Goal: Transaction & Acquisition: Purchase product/service

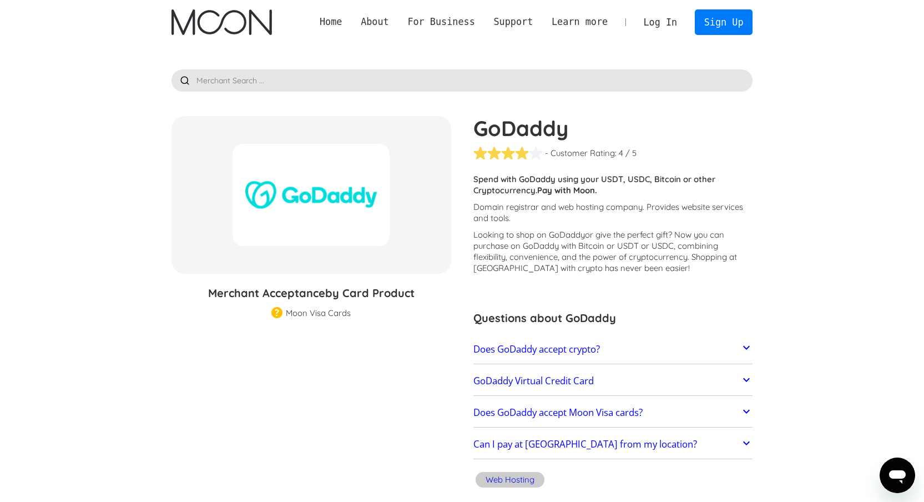
click at [532, 190] on p "Spend with GoDaddy using your USDT, USDC, Bitcoin or other Cryptocurrency. Pay …" at bounding box center [613, 185] width 280 height 22
drag, startPoint x: 329, startPoint y: 231, endPoint x: 320, endPoint y: 232, distance: 8.9
click at [327, 231] on div at bounding box center [310, 195] width 157 height 102
click at [318, 231] on div at bounding box center [310, 195] width 157 height 102
click at [332, 210] on div at bounding box center [310, 195] width 157 height 102
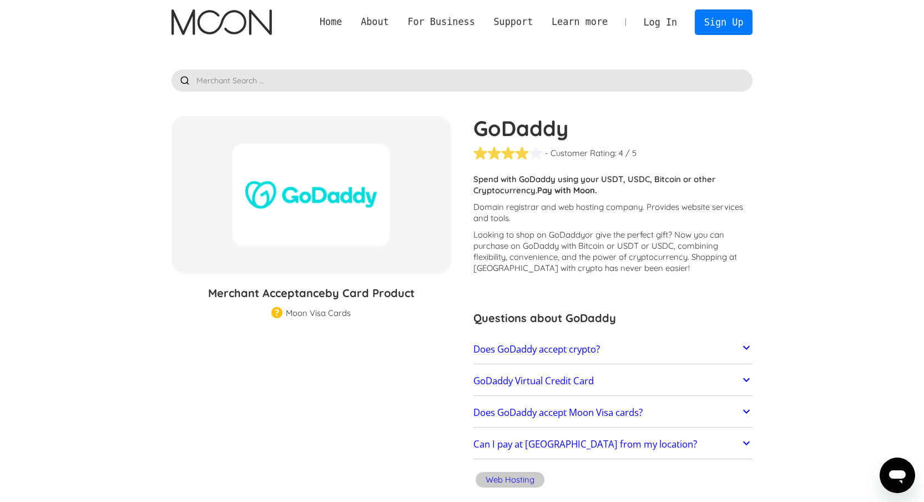
click at [335, 208] on div at bounding box center [310, 195] width 157 height 102
click at [517, 166] on div "GoDaddy - Customer Rating: ( 🏅 🛡️ 🏅&🛡️ ) 1 5 1.5 2 2.5 3 3.5 4 4.5 5 / 5 Custom…" at bounding box center [607, 304] width 291 height 376
click at [735, 23] on link "Sign Up" at bounding box center [724, 21] width 58 height 25
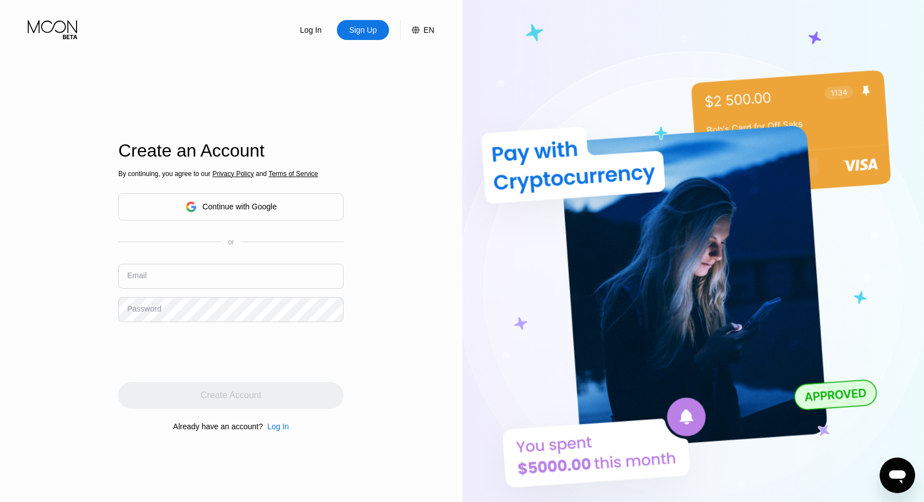
click at [297, 206] on div "Continue with Google" at bounding box center [230, 206] width 225 height 27
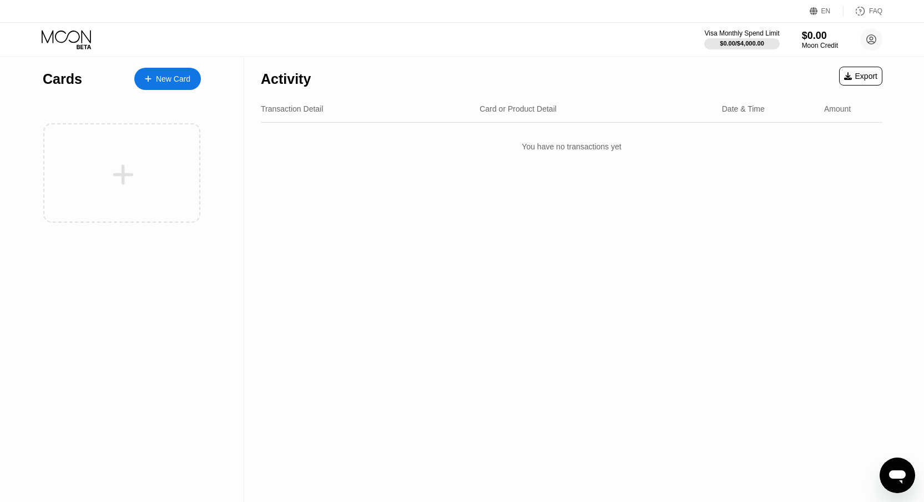
click at [166, 82] on div "New Card" at bounding box center [173, 78] width 34 height 9
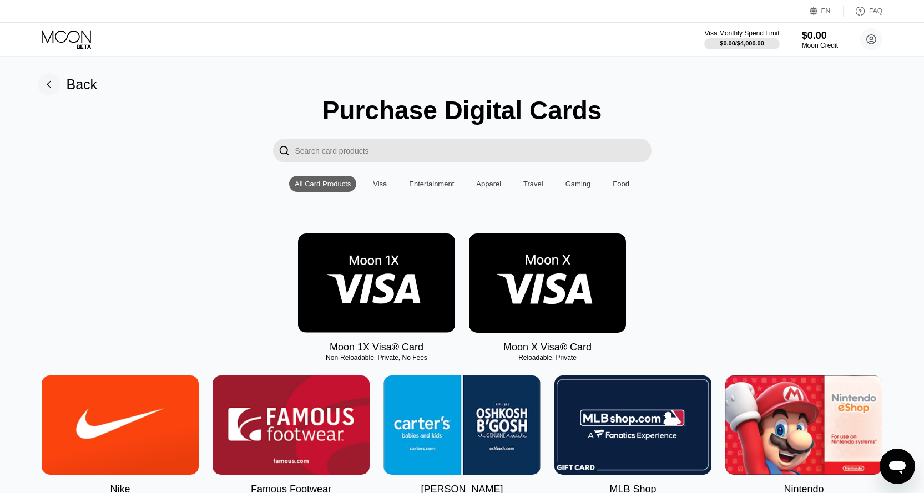
click at [408, 156] on input "Search card products" at bounding box center [473, 151] width 356 height 24
click at [355, 148] on input "Search card products" at bounding box center [473, 151] width 356 height 24
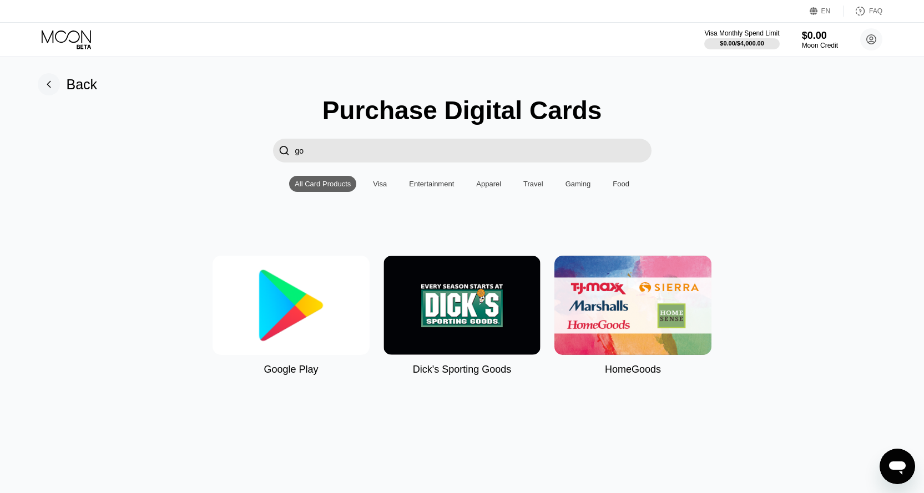
type input "g"
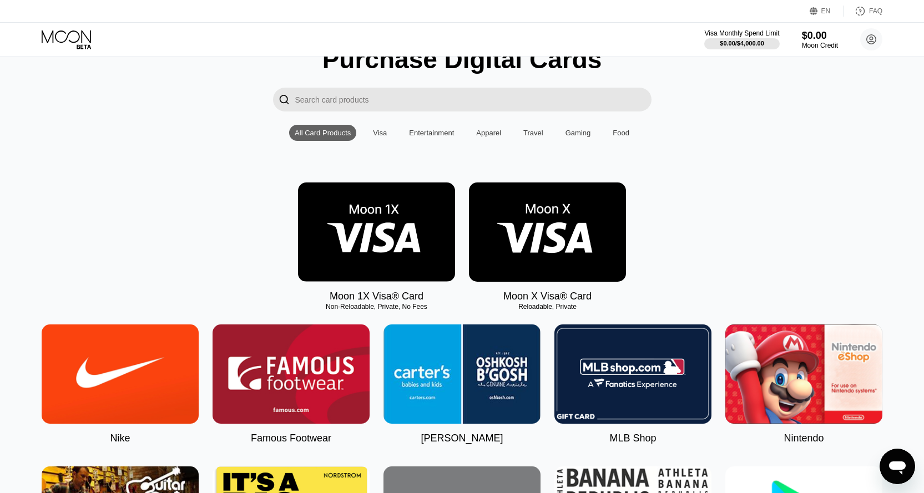
scroll to position [68, 0]
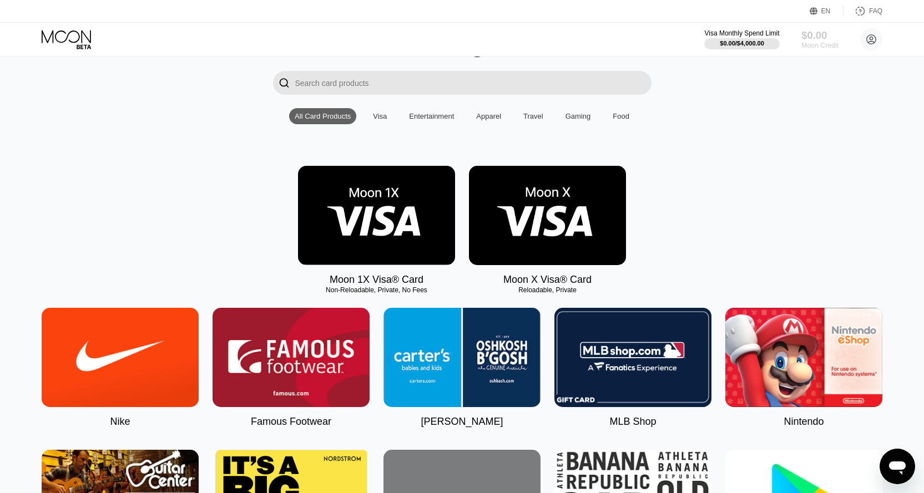
click at [833, 38] on div "$0.00" at bounding box center [819, 35] width 37 height 12
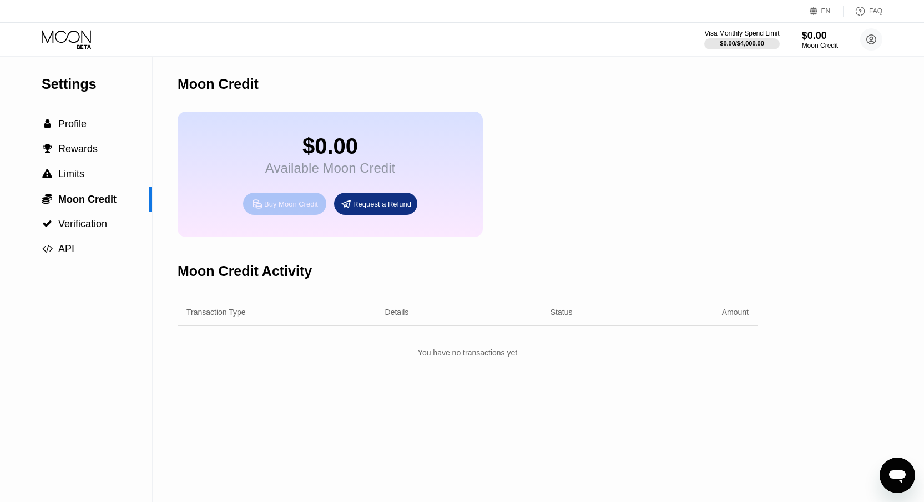
click at [308, 201] on div "Buy Moon Credit" at bounding box center [291, 203] width 54 height 9
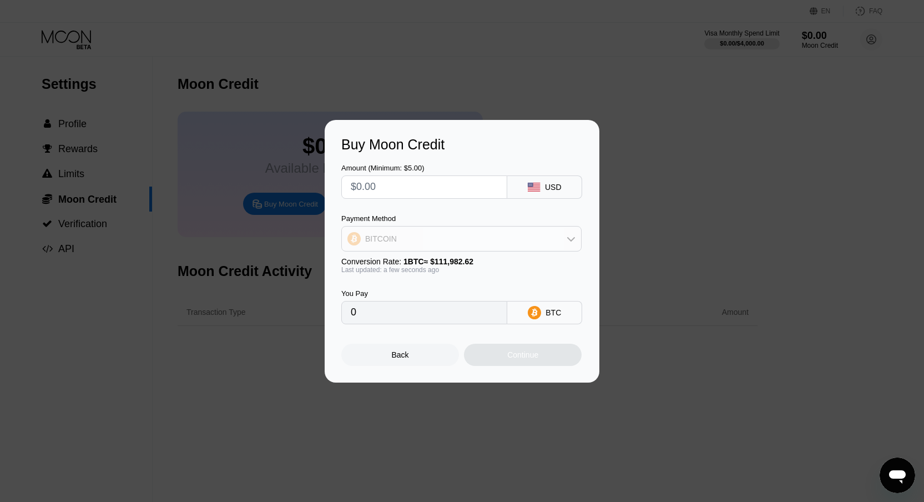
click at [492, 247] on div "BITCOIN" at bounding box center [461, 238] width 239 height 22
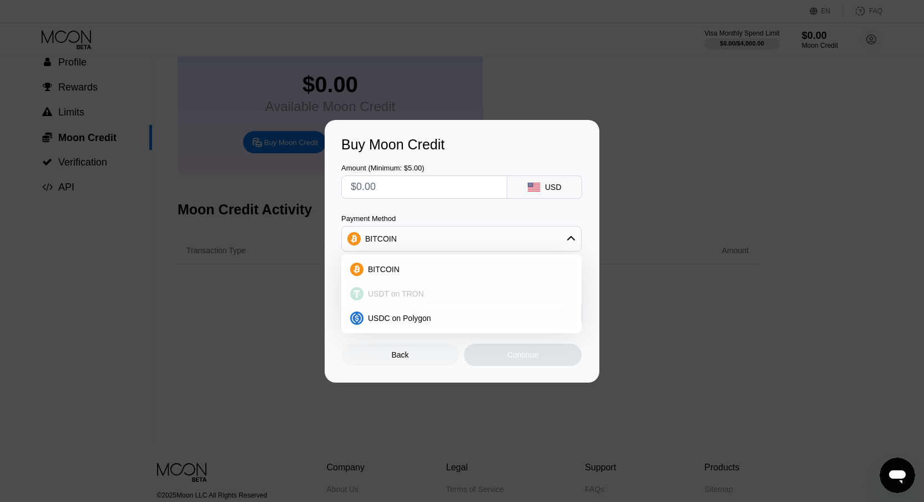
scroll to position [75, 0]
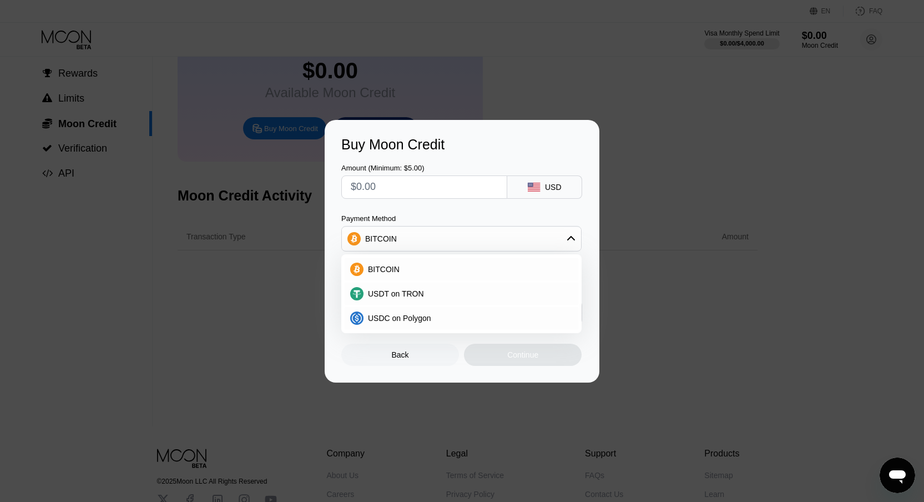
click at [468, 210] on div "Amount (Minimum: $5.00) USD Payment Method BITCOIN BITCOIN USDT on TRON USDC on…" at bounding box center [461, 238] width 241 height 171
click at [476, 232] on div "BITCOIN" at bounding box center [461, 238] width 239 height 22
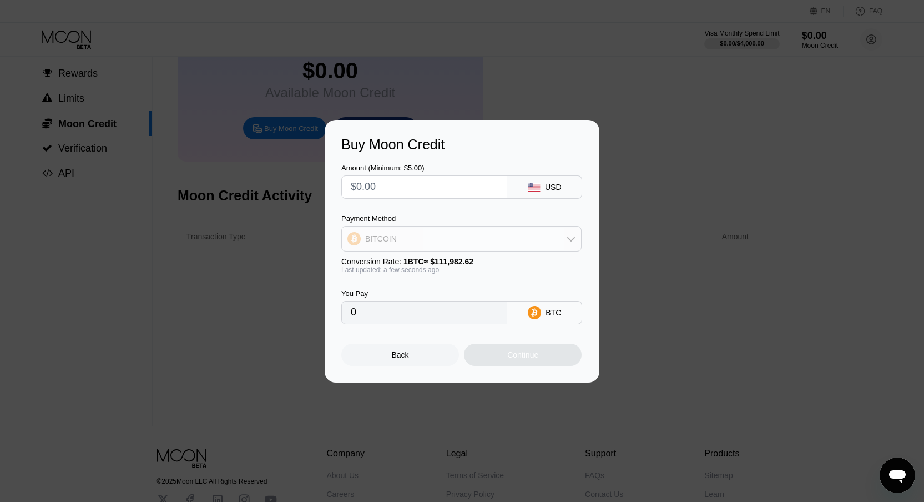
drag, startPoint x: 463, startPoint y: 232, endPoint x: 508, endPoint y: 234, distance: 45.0
click at [471, 234] on div "BITCOIN" at bounding box center [461, 238] width 239 height 22
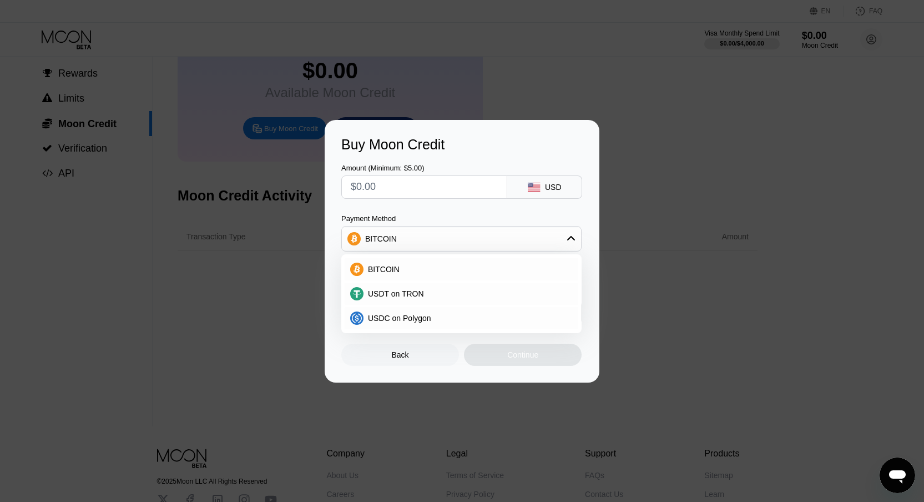
click at [547, 185] on div "USD" at bounding box center [553, 187] width 17 height 9
drag, startPoint x: 537, startPoint y: 191, endPoint x: 466, endPoint y: 191, distance: 71.0
click at [537, 191] on div "USD" at bounding box center [544, 186] width 75 height 23
drag, startPoint x: 454, startPoint y: 191, endPoint x: 423, endPoint y: 189, distance: 31.7
click at [448, 191] on input "text" at bounding box center [424, 187] width 147 height 22
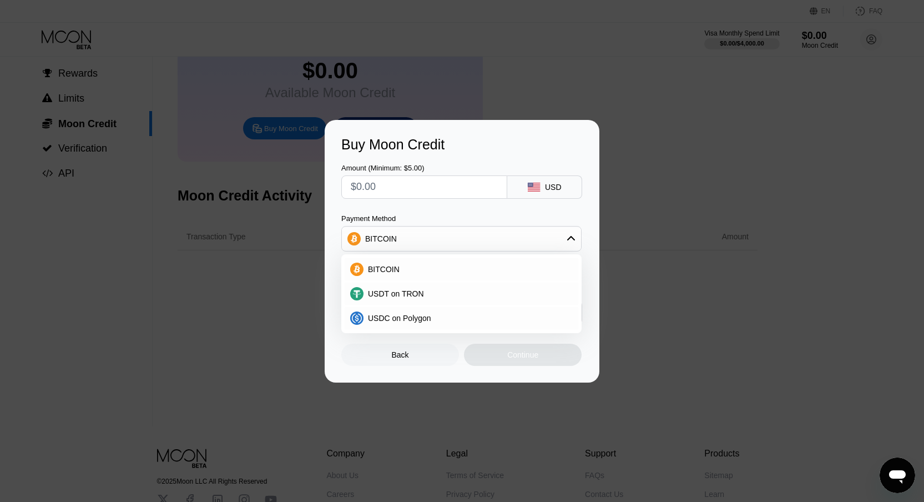
drag, startPoint x: 405, startPoint y: 189, endPoint x: 417, endPoint y: 226, distance: 39.1
click at [408, 194] on input "text" at bounding box center [424, 187] width 147 height 22
drag, startPoint x: 404, startPoint y: 302, endPoint x: 402, endPoint y: 308, distance: 6.5
click at [403, 304] on div "USDT on TRON" at bounding box center [461, 293] width 240 height 24
click at [408, 302] on div "USDT on TRON" at bounding box center [462, 293] width 234 height 22
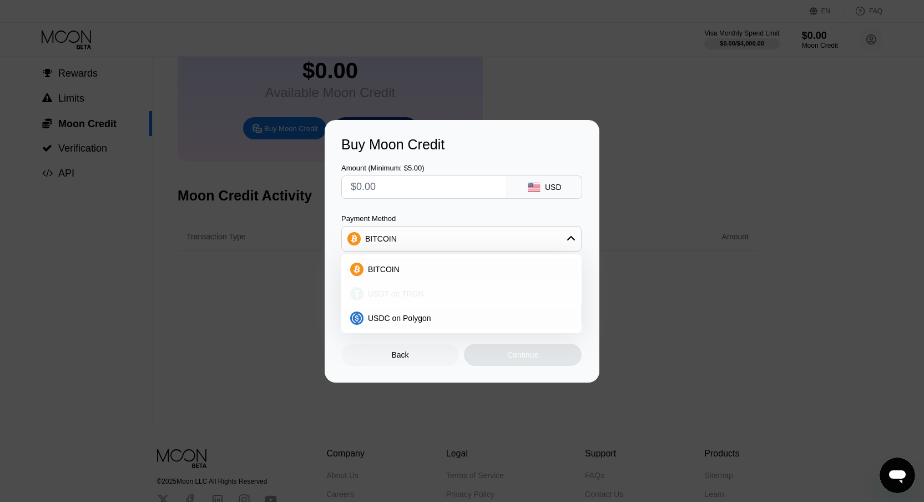
type input "0.00"
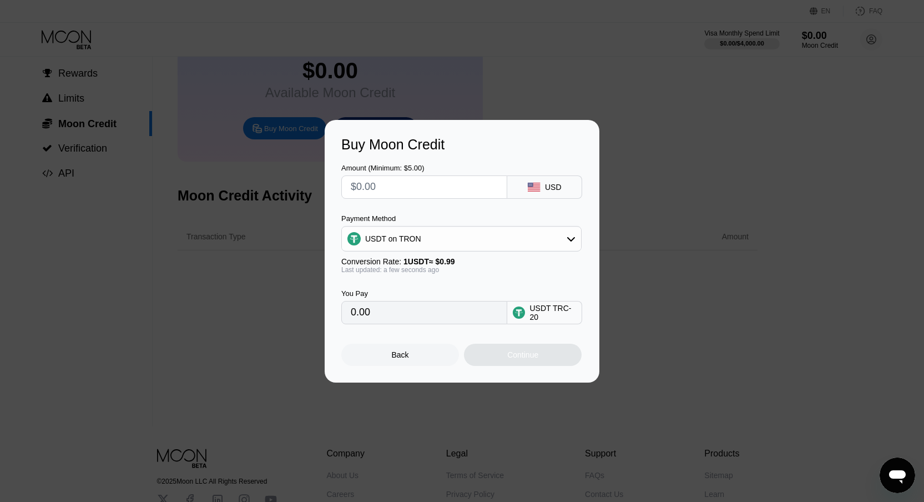
click at [534, 318] on div "USDT TRC-20" at bounding box center [552, 312] width 47 height 18
drag, startPoint x: 413, startPoint y: 318, endPoint x: 406, endPoint y: 314, distance: 8.0
click at [413, 318] on input "0.00" at bounding box center [424, 312] width 147 height 22
click at [423, 232] on div "USDT on TRON" at bounding box center [461, 238] width 239 height 22
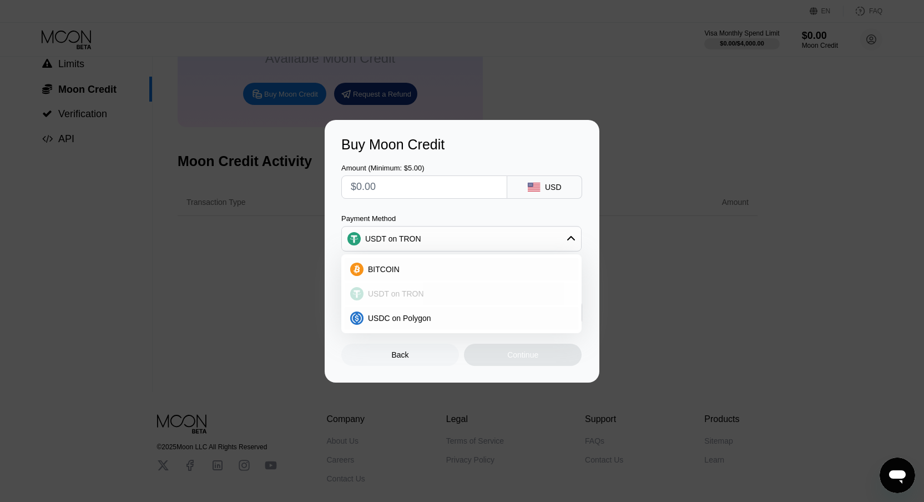
scroll to position [38, 0]
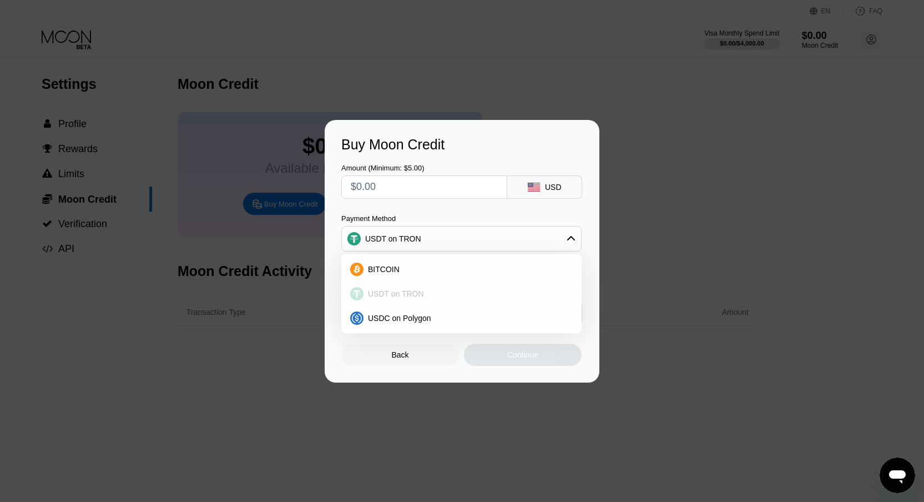
drag, startPoint x: 472, startPoint y: 294, endPoint x: 469, endPoint y: 235, distance: 58.3
click at [471, 234] on div "Payment Method USDT on TRON BITCOIN USDT on TRON USDC on Polygon" at bounding box center [461, 232] width 240 height 37
drag, startPoint x: 437, startPoint y: 285, endPoint x: 436, endPoint y: 262, distance: 22.8
click at [447, 247] on div "Payment Method USDT on TRON BITCOIN USDT on TRON USDC on Polygon" at bounding box center [461, 232] width 240 height 37
drag, startPoint x: 419, startPoint y: 238, endPoint x: 418, endPoint y: 224, distance: 13.9
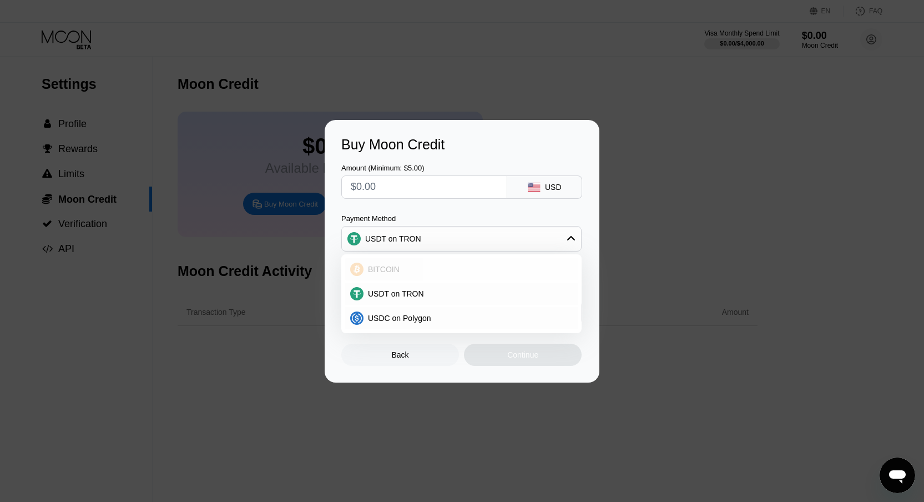
click at [419, 222] on div "Payment Method USDT on TRON BITCOIN USDT on TRON USDC on Polygon" at bounding box center [461, 232] width 240 height 37
click at [411, 249] on div "USDT on TRON" at bounding box center [461, 238] width 239 height 22
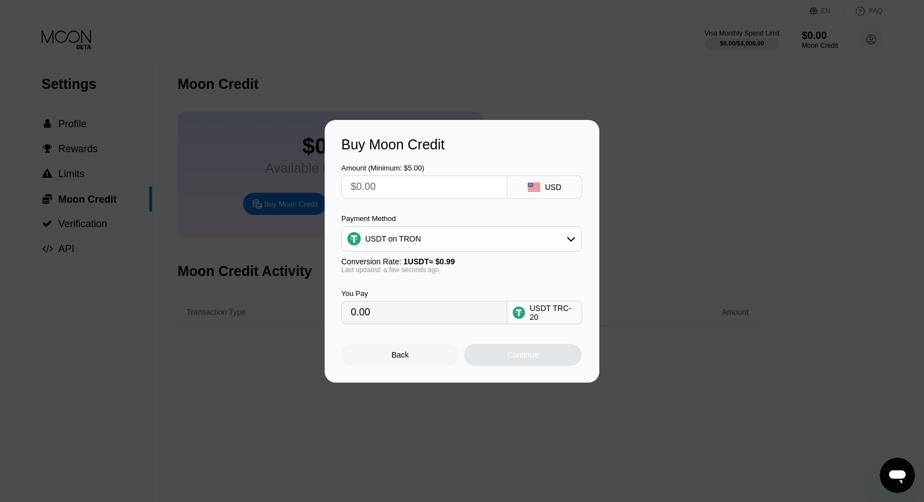
click at [674, 135] on div "Buy Moon Credit Amount (Minimum: $5.00) USD Payment Method USDT on TRON Convers…" at bounding box center [462, 251] width 924 height 262
click at [409, 367] on div "Buy Moon Credit Amount (Minimum: $5.00) USD Payment Method USDT on TRON Convers…" at bounding box center [462, 251] width 275 height 262
drag, startPoint x: 402, startPoint y: 360, endPoint x: 313, endPoint y: 299, distance: 107.3
click at [402, 359] on div "Back" at bounding box center [400, 354] width 17 height 9
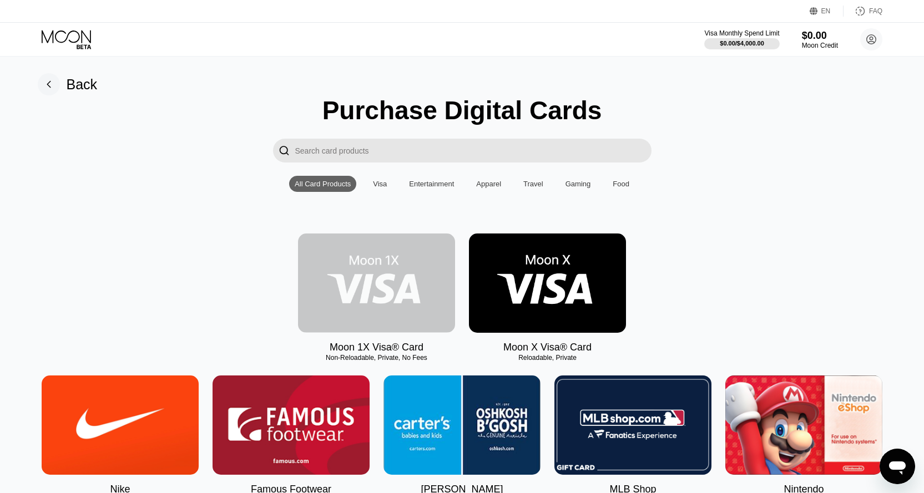
drag, startPoint x: 350, startPoint y: 290, endPoint x: 677, endPoint y: 286, distance: 327.9
click at [675, 286] on div "Moon 1X Visa® Card Non-Reloadable, Private, No Fees Moon X Visa® Card Reloadabl…" at bounding box center [462, 294] width 899 height 120
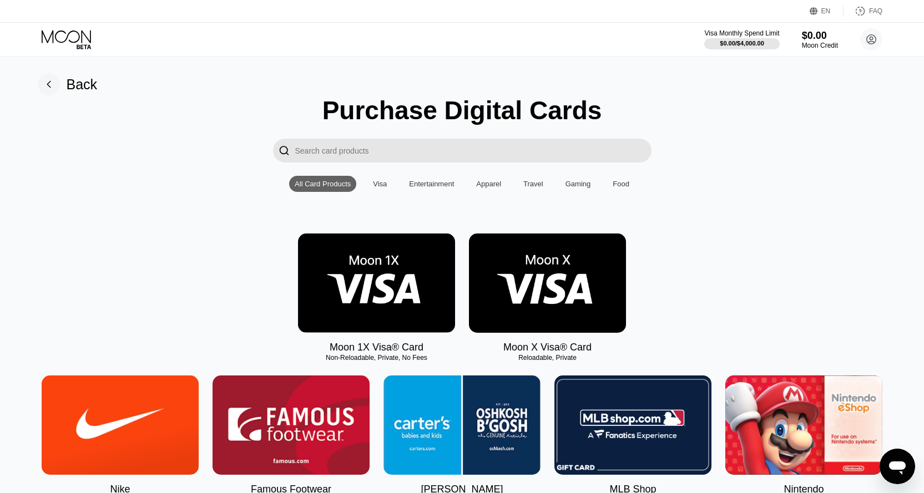
click at [720, 300] on div "Moon 1X Visa® Card Non-Reloadable, Private, No Fees Moon X Visa® Card Reloadabl…" at bounding box center [462, 294] width 899 height 120
click at [363, 295] on img at bounding box center [376, 283] width 157 height 99
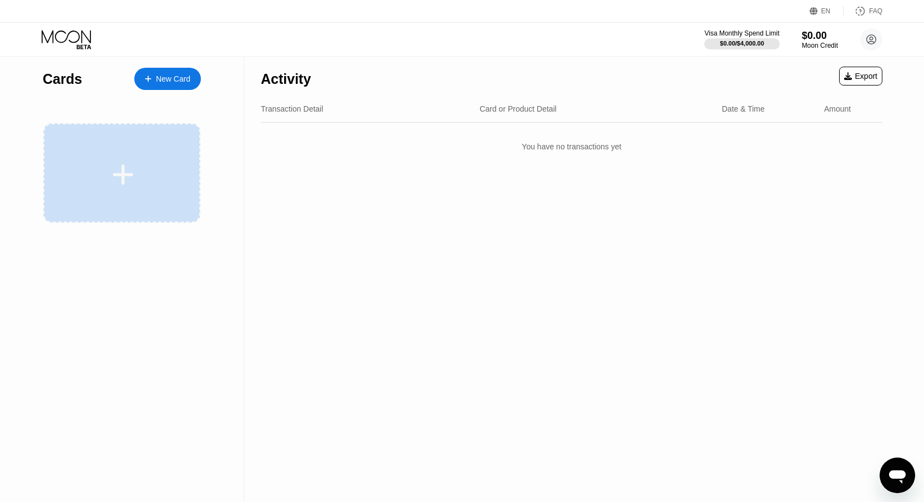
click at [78, 199] on div at bounding box center [121, 172] width 157 height 99
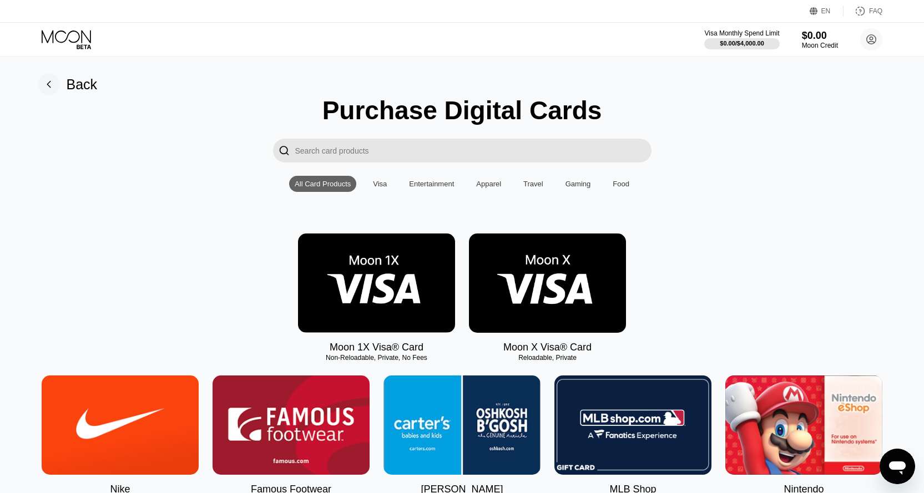
click at [554, 317] on img at bounding box center [547, 283] width 157 height 99
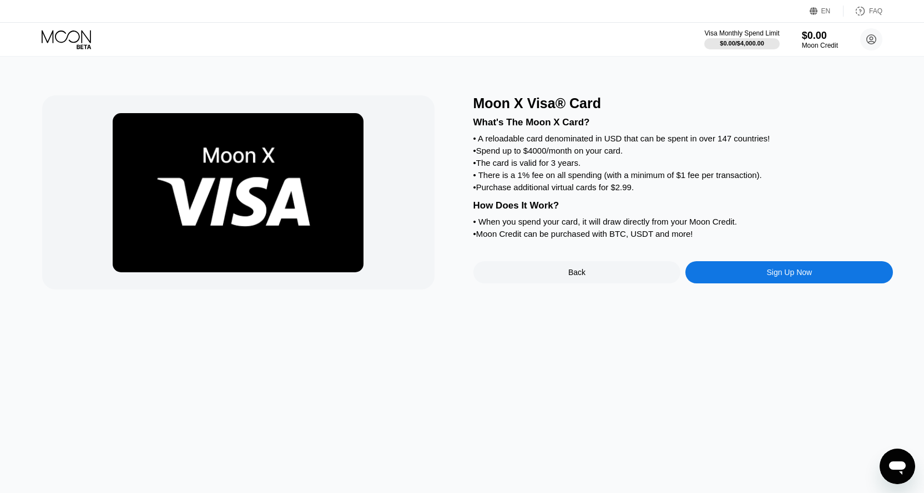
click at [753, 280] on div "Sign Up Now" at bounding box center [789, 272] width 208 height 22
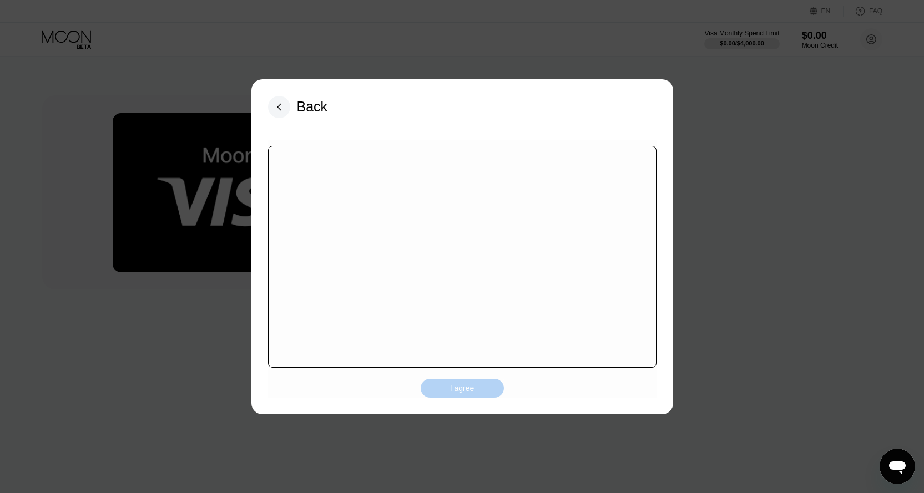
click at [458, 387] on div "I agree" at bounding box center [462, 388] width 24 height 10
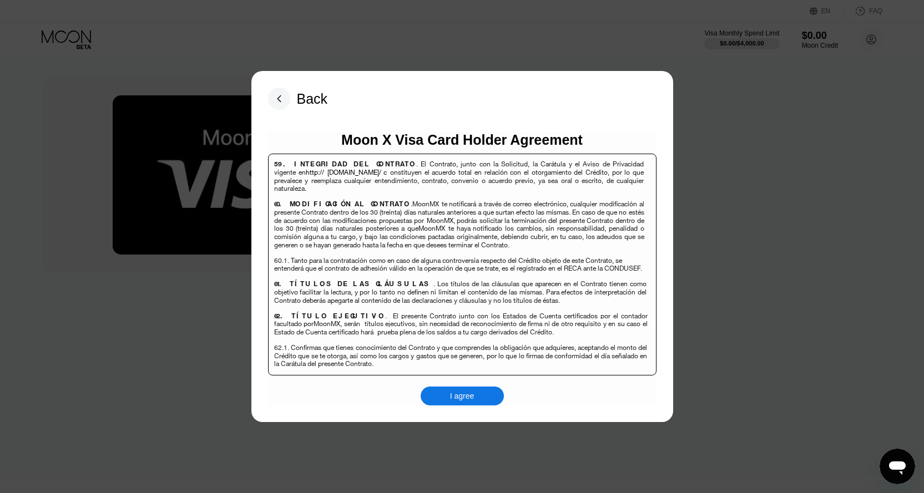
scroll to position [164, 0]
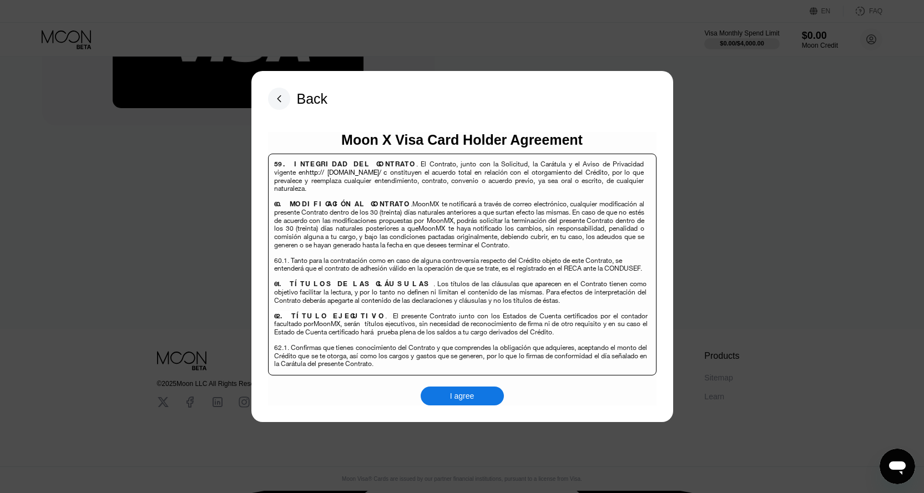
click at [464, 397] on div "I agree" at bounding box center [462, 396] width 24 height 10
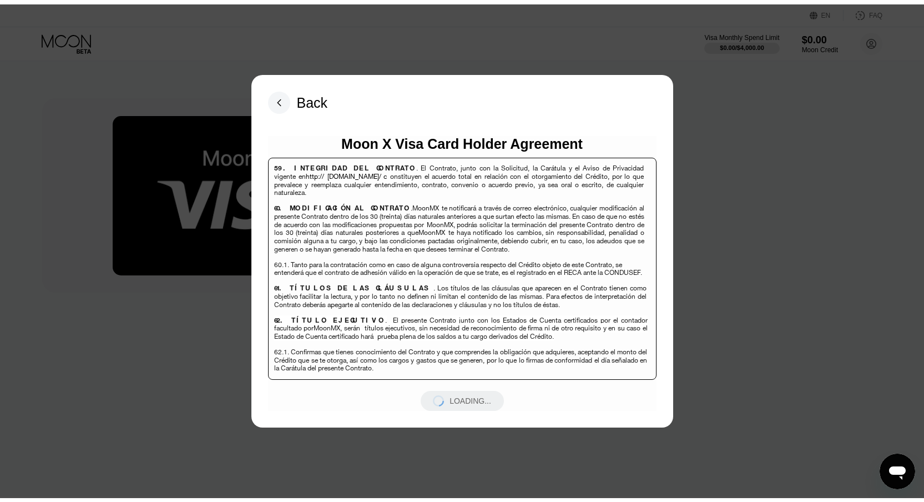
scroll to position [0, 0]
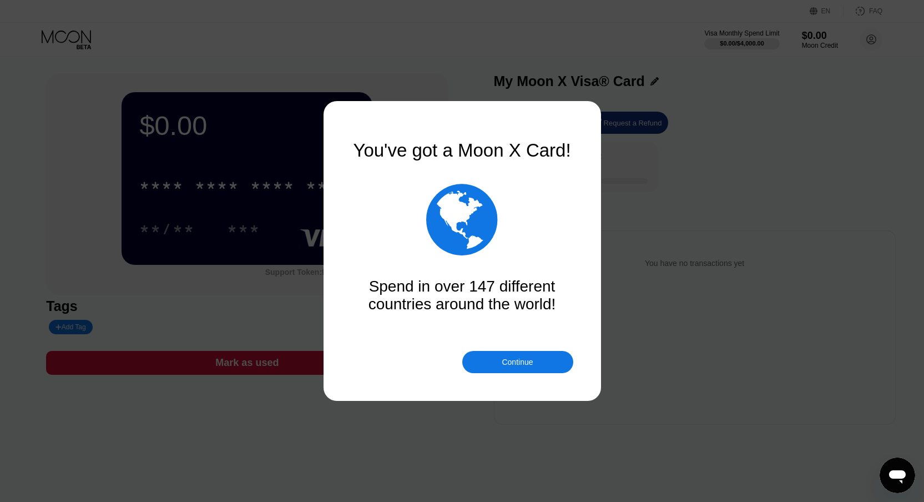
click at [509, 363] on div "Continue" at bounding box center [517, 361] width 31 height 9
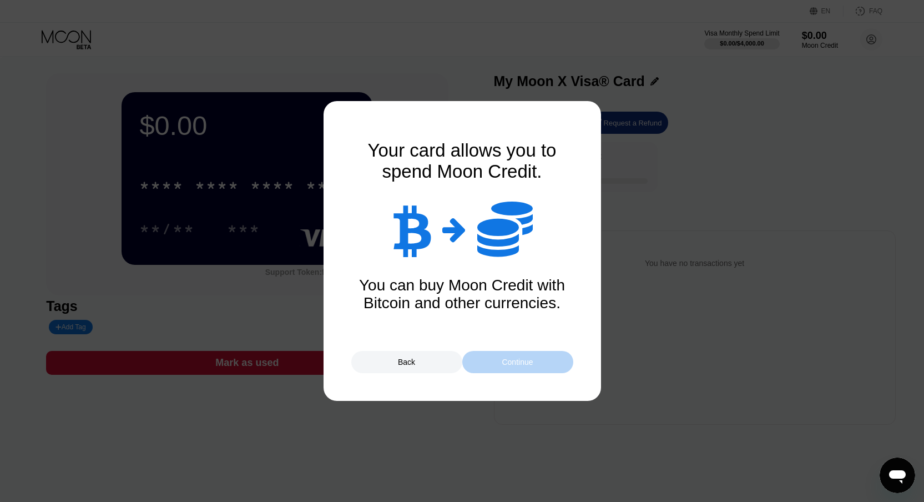
click at [525, 360] on div "Continue" at bounding box center [517, 361] width 31 height 9
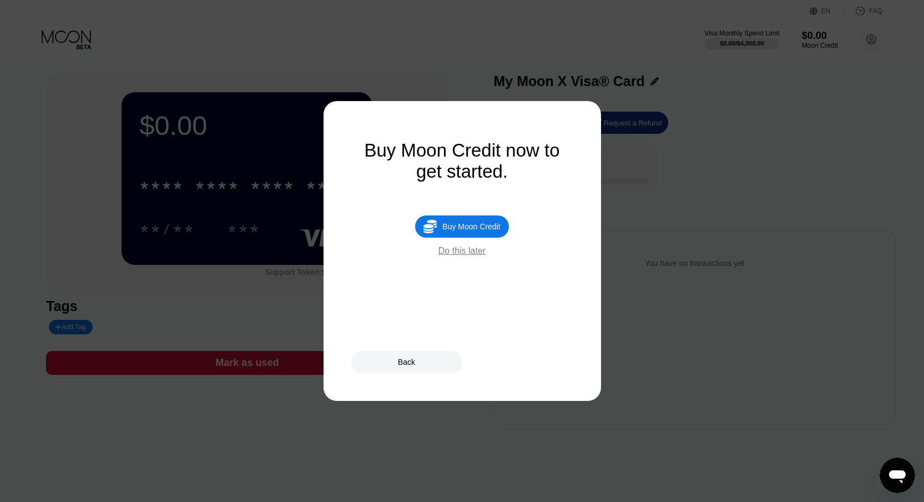
click at [470, 230] on div "Buy Moon Credit" at bounding box center [471, 226] width 58 height 9
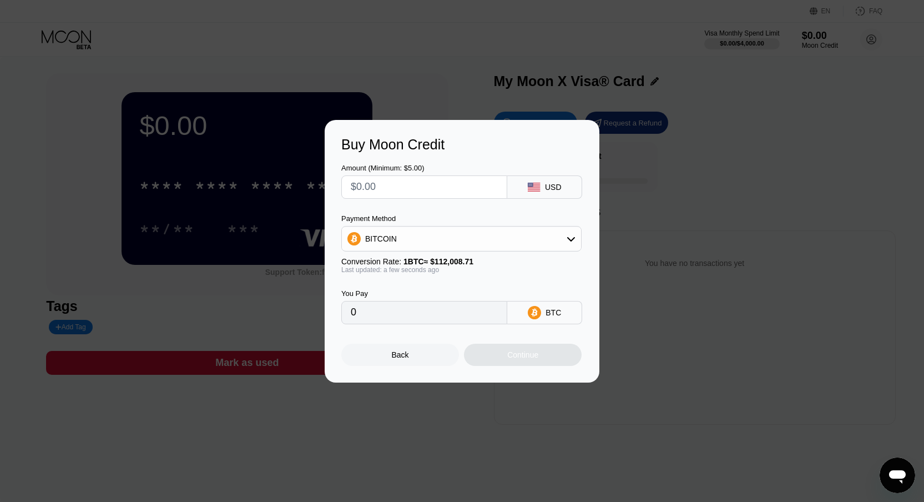
click at [437, 250] on div "BITCOIN" at bounding box center [461, 239] width 240 height 26
click at [432, 242] on div "BITCOIN" at bounding box center [461, 238] width 239 height 22
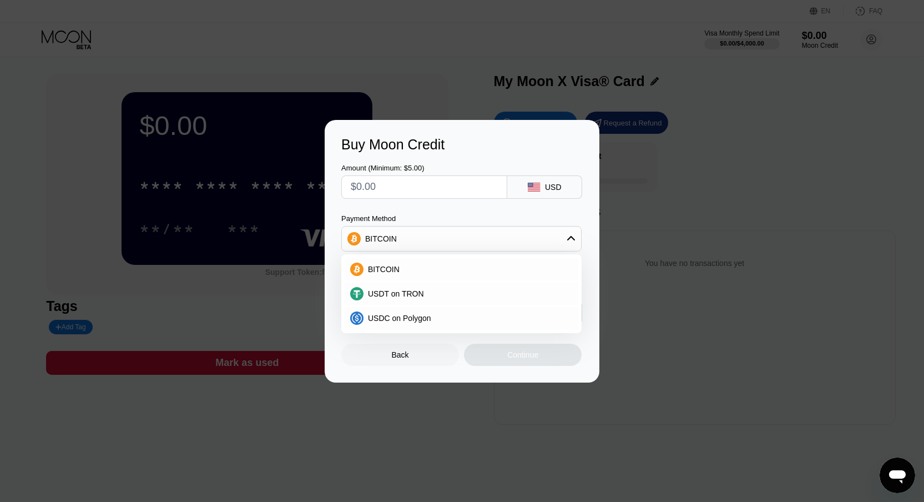
click at [426, 219] on div "Payment Method" at bounding box center [461, 218] width 240 height 8
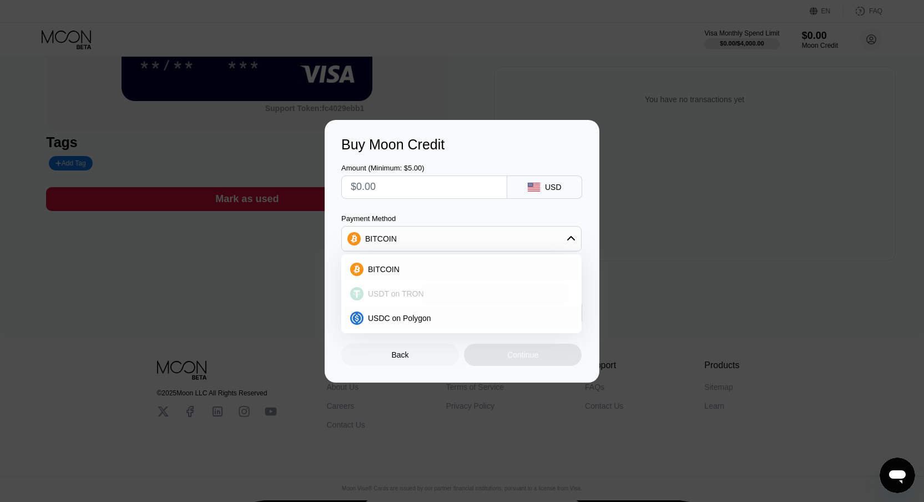
scroll to position [164, 0]
click at [380, 353] on div "Back" at bounding box center [400, 354] width 118 height 22
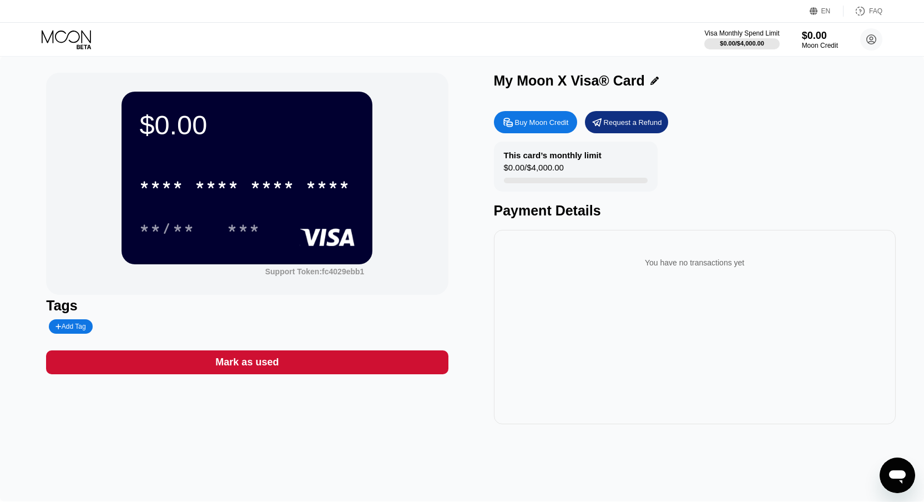
scroll to position [0, 0]
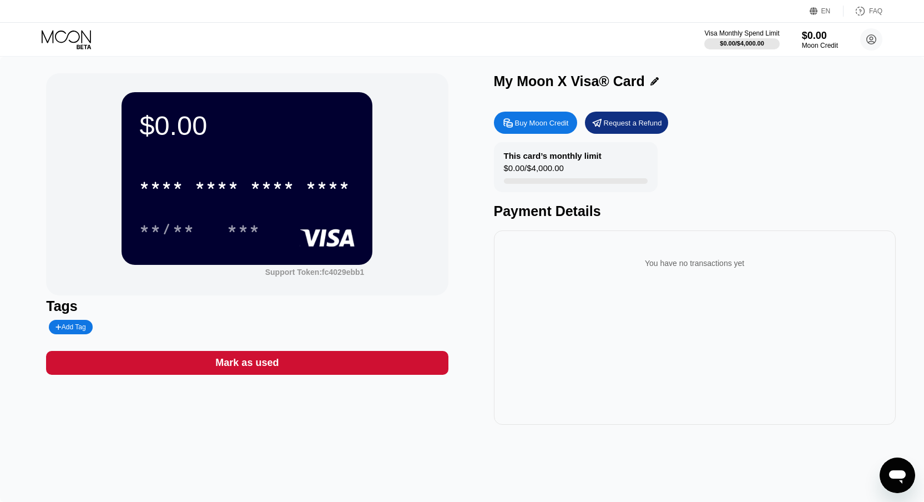
click at [251, 145] on div "$0.00 * * * * * * * * * * * * **** **/** ***" at bounding box center [247, 178] width 251 height 172
